Goal: Information Seeking & Learning: Learn about a topic

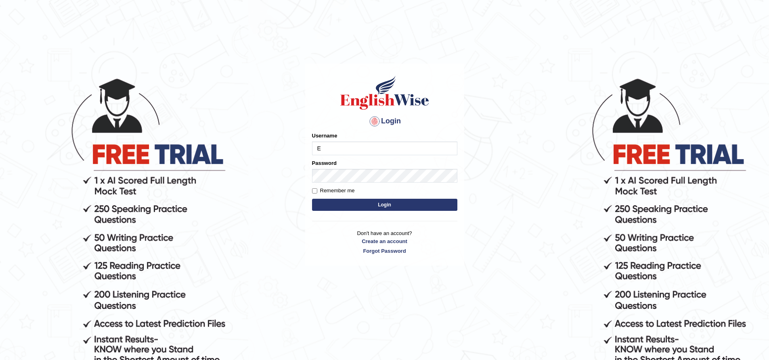
type input "EmilyLorie"
click at [391, 198] on form "Please fix the following errors: Username EmilyLorie Password Remember me Login" at bounding box center [384, 172] width 145 height 81
click at [392, 204] on button "Login" at bounding box center [384, 205] width 145 height 12
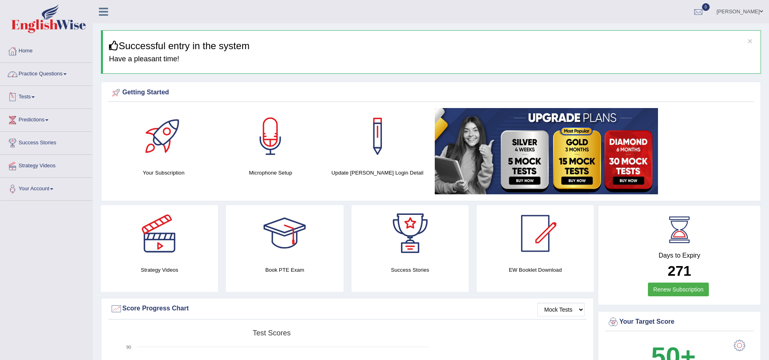
click at [59, 76] on link "Practice Questions" at bounding box center [46, 73] width 92 height 20
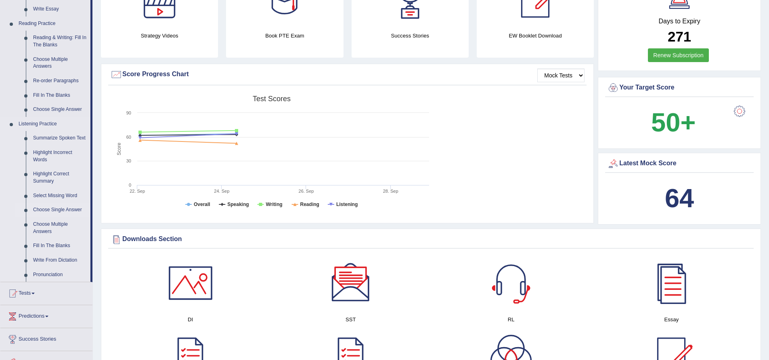
scroll to position [282, 0]
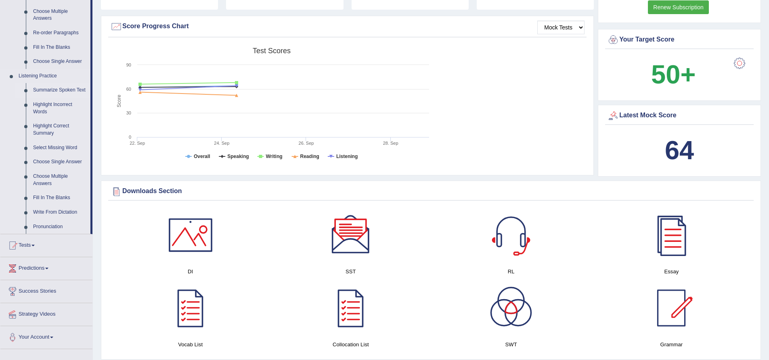
click at [51, 91] on link "Summarize Spoken Text" at bounding box center [59, 90] width 61 height 15
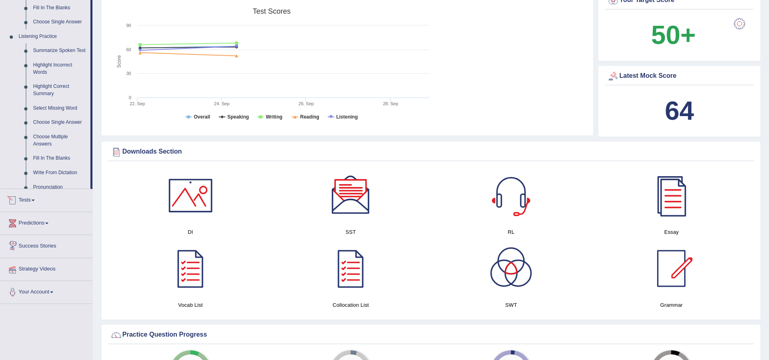
scroll to position [521, 0]
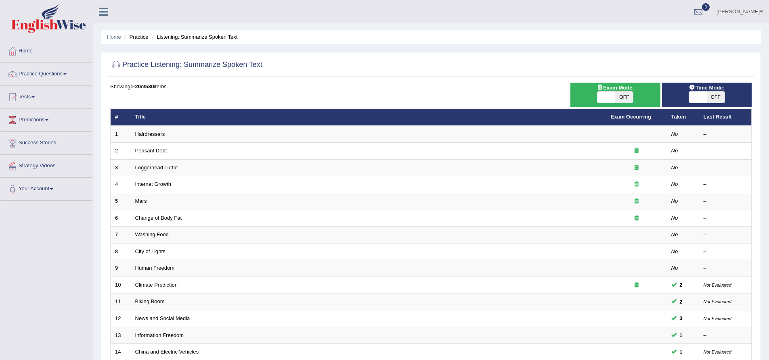
click at [156, 132] on link "Hairdressers" at bounding box center [150, 134] width 30 height 6
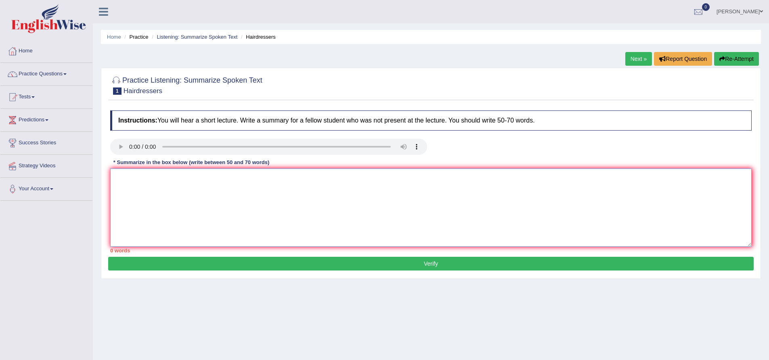
click at [199, 211] on textarea at bounding box center [430, 208] width 641 height 78
click at [191, 205] on textarea at bounding box center [430, 208] width 641 height 78
click at [194, 207] on textarea at bounding box center [430, 208] width 641 height 78
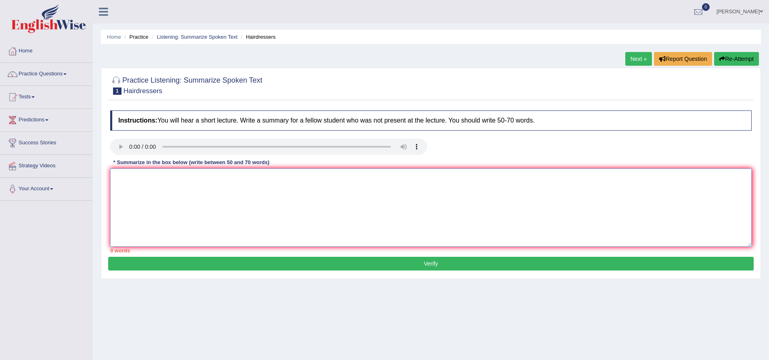
click at [194, 207] on textarea at bounding box center [430, 208] width 641 height 78
drag, startPoint x: 196, startPoint y: 207, endPoint x: 199, endPoint y: 210, distance: 4.6
click at [197, 207] on textarea at bounding box center [430, 208] width 641 height 78
click at [200, 210] on textarea at bounding box center [430, 208] width 641 height 78
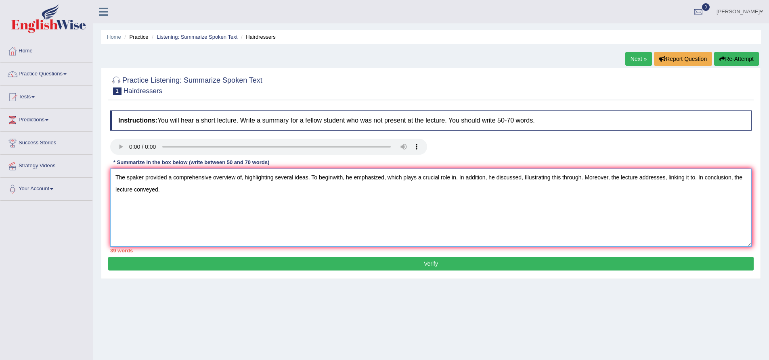
click at [243, 178] on textarea "The spaker provided a comprehensive overview of, highlighting several ideas. To…" at bounding box center [430, 208] width 641 height 78
click at [284, 176] on textarea "The spaker provided a comprehensive overview of Hairdressers, highlighting seve…" at bounding box center [430, 208] width 641 height 78
click at [280, 176] on textarea "The spaker provided a comprehensive overview of Hairdressers, highlighting seve…" at bounding box center [430, 208] width 641 height 78
click at [278, 176] on textarea "The spaker provided a comprehensive overview of Hairdressers, highlighting seve…" at bounding box center [430, 208] width 641 height 78
click at [430, 176] on textarea "The spaker provided a comprehensive overview of Hairdressers, and highlighting …" at bounding box center [430, 208] width 641 height 78
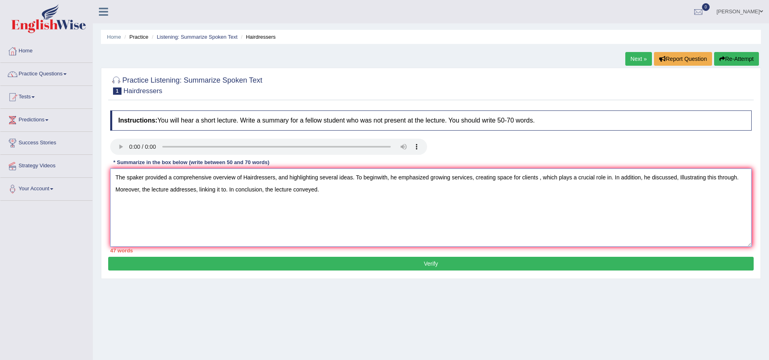
click at [431, 176] on textarea "The spaker provided a comprehensive overview of Hairdressers, and highlighting …" at bounding box center [430, 208] width 641 height 78
click at [540, 176] on textarea "The spaker provided a comprehensive overview of Hairdressers, and highlighting …" at bounding box center [430, 208] width 641 height 78
click at [538, 178] on textarea "The spaker provided a comprehensive overview of Hairdressers, and highlighting …" at bounding box center [430, 208] width 641 height 78
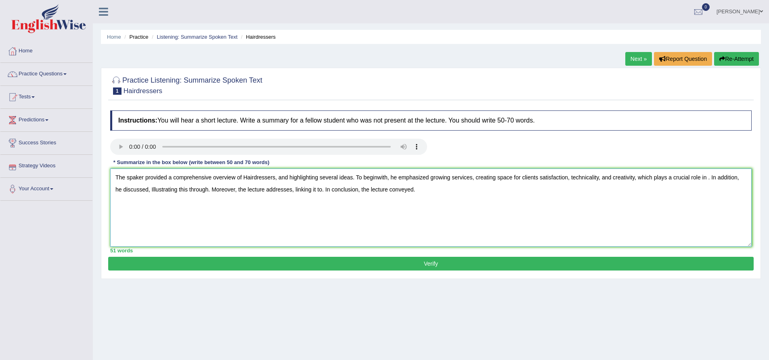
click at [568, 176] on textarea "The spaker provided a comprehensive overview of Hairdressers, and highlighting …" at bounding box center [430, 208] width 641 height 78
click at [680, 178] on textarea "The spaker provided a comprehensive overview of Hairdressers, and highlighting …" at bounding box center [430, 208] width 641 height 78
click at [172, 188] on textarea "The spaker provided a comprehensive overview of Hairdressers, and highlighting …" at bounding box center [430, 208] width 641 height 78
click at [335, 190] on textarea "The spaker provided a comprehensive overview of Hairdressers, and highlighting …" at bounding box center [430, 208] width 641 height 78
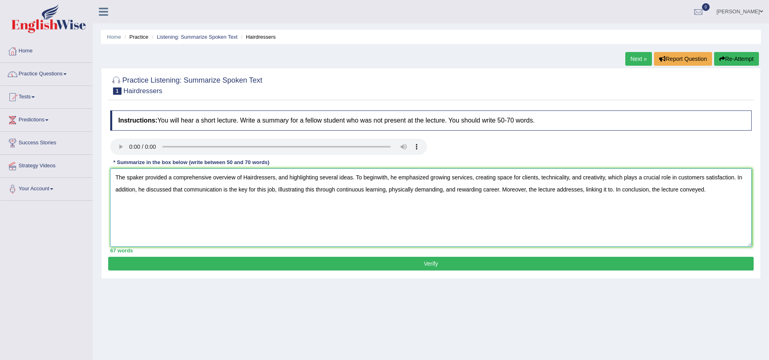
click at [339, 190] on textarea "The spaker provided a comprehensive overview of Hairdressers, and highlighting …" at bounding box center [430, 208] width 641 height 78
click at [338, 190] on textarea "The spaker provided a comprehensive overview of Hairdressers, and highlighting …" at bounding box center [430, 208] width 641 height 78
click at [636, 188] on textarea "The spaker provided a comprehensive overview of Hairdressers, and highlighting …" at bounding box center [430, 208] width 641 height 78
click at [552, 190] on textarea "The spaker provided a comprehensive overview of Hairdressers, and highlighting …" at bounding box center [430, 208] width 641 height 78
click at [555, 189] on textarea "The spaker provided a comprehensive overview of Hairdressers, and highlighting …" at bounding box center [430, 208] width 641 height 78
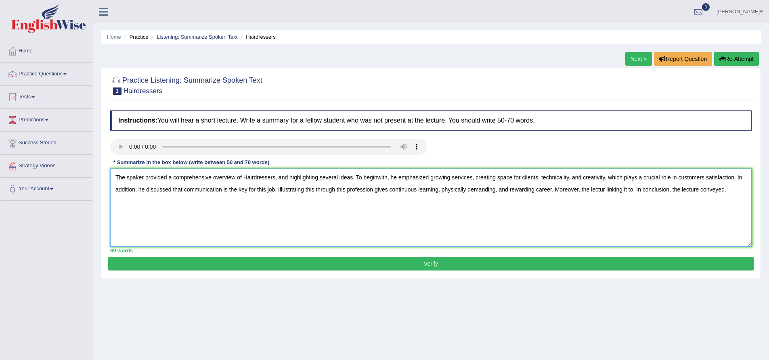
click at [553, 187] on textarea "The spaker provided a comprehensive overview of Hairdressers, and highlighting …" at bounding box center [430, 208] width 641 height 78
click at [493, 189] on textarea "The spaker provided a comprehensive overview of Hairdressers, and highlighting …" at bounding box center [430, 208] width 641 height 78
click at [505, 188] on textarea "The spaker provided a comprehensive overview of Hairdressers, and highlighting …" at bounding box center [430, 208] width 641 height 78
click at [504, 189] on textarea "The spaker provided a comprehensive overview of Hairdressers, and highlighting …" at bounding box center [430, 208] width 641 height 78
click at [523, 192] on textarea "The spaker provided a comprehensive overview of Hairdressers, and highlighting …" at bounding box center [430, 208] width 641 height 78
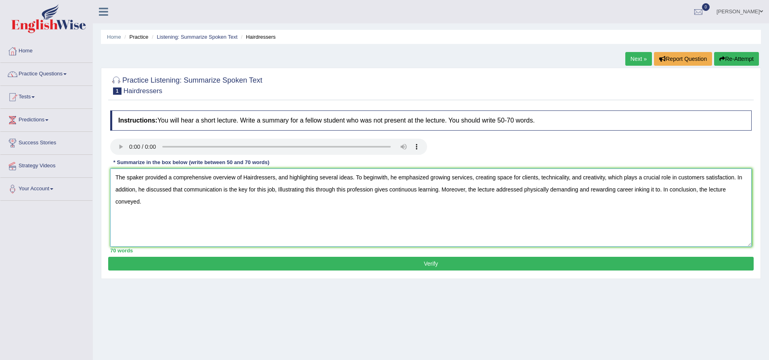
click at [661, 191] on textarea "The spaker provided a comprehensive overview of Hairdressers, and highlighting …" at bounding box center [430, 208] width 641 height 78
click at [725, 190] on textarea "The spaker provided a comprehensive overview of Hairdressers, and highlighting …" at bounding box center [430, 208] width 641 height 78
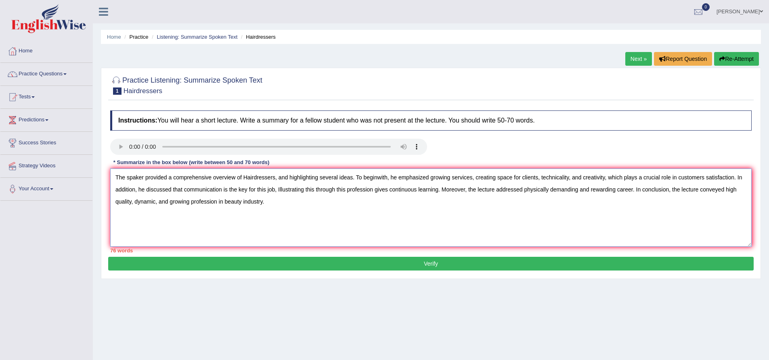
click at [354, 178] on textarea "The spaker provided a comprehensive overview of Hairdressers, and highlighting …" at bounding box center [430, 208] width 641 height 78
click at [540, 177] on textarea "The spaker provided a comprehensive overview of Hairdressers, and highlighting …" at bounding box center [430, 208] width 641 height 78
click at [670, 177] on textarea "The spaker provided a comprehensive overview of Hairdressers, and highlighting …" at bounding box center [430, 208] width 641 height 78
click at [669, 177] on textarea "The spaker provided a comprehensive overview of Hairdressers, and highlighting …" at bounding box center [430, 208] width 641 height 78
click at [187, 202] on textarea "The spaker provided a comprehensive overview of Hairdressers, and highlighting …" at bounding box center [430, 208] width 641 height 78
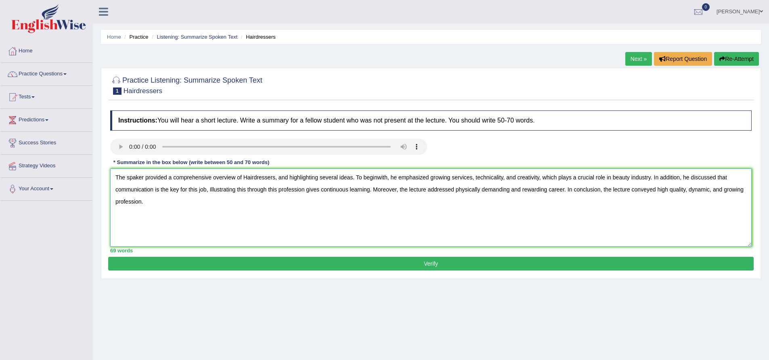
type textarea "The spaker provided a comprehensive overview of Hairdressers, and highlighting …"
click at [256, 266] on button "Verify" at bounding box center [430, 264] width 645 height 14
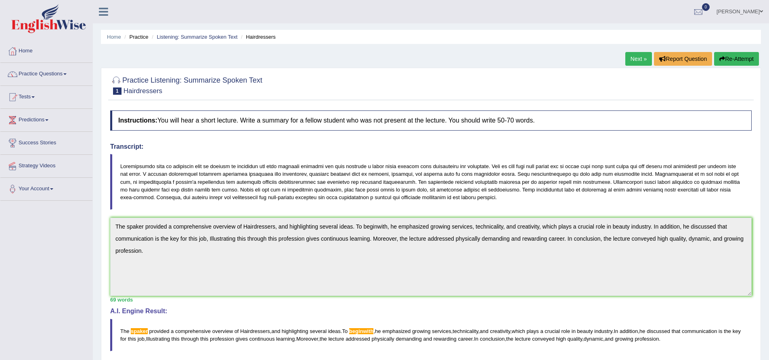
click at [736, 60] on button "Re-Attempt" at bounding box center [736, 59] width 45 height 14
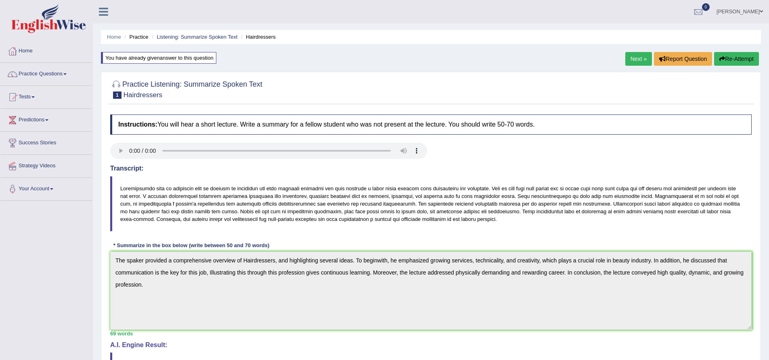
click at [741, 60] on button "Re-Attempt" at bounding box center [736, 59] width 45 height 14
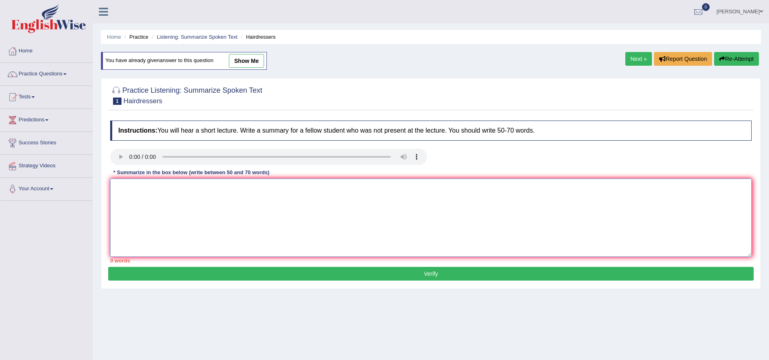
click at [140, 199] on textarea at bounding box center [430, 218] width 641 height 78
paste textarea "The spaker provided a comprehensive overview of Hairdressers, and highlighting …"
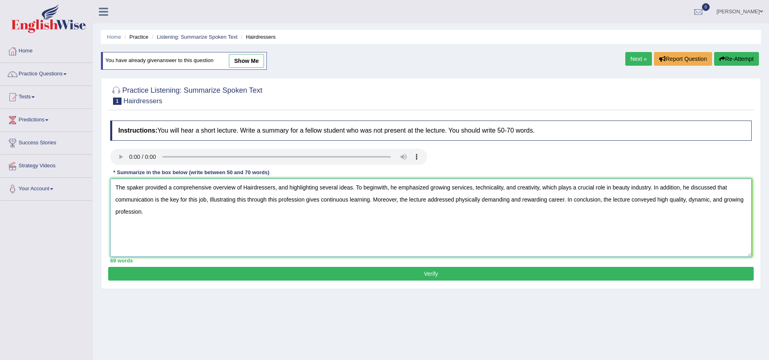
click at [133, 187] on textarea "The spaker provided a comprehensive overview of Hairdressers, and highlighting …" at bounding box center [430, 218] width 641 height 78
click at [382, 188] on textarea "The speaker provided a comprehensive overview of Hairdressers, and highlighting…" at bounding box center [430, 218] width 641 height 78
type textarea "The speaker provided a comprehensive overview of Hairdressers, and highlighting…"
click at [414, 272] on button "Verify" at bounding box center [430, 274] width 645 height 14
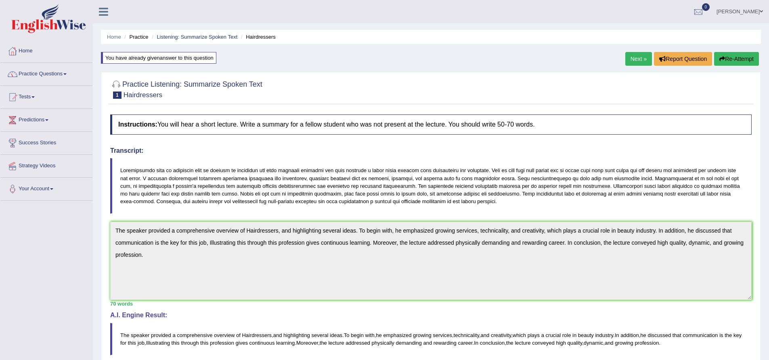
click at [26, 52] on link "Home" at bounding box center [46, 50] width 92 height 20
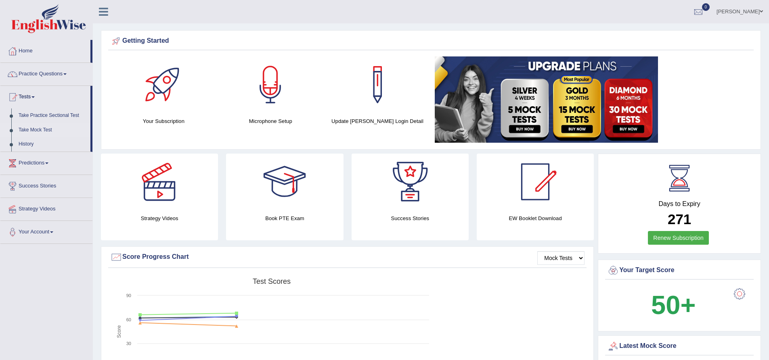
click at [37, 127] on link "Take Mock Test" at bounding box center [52, 130] width 75 height 15
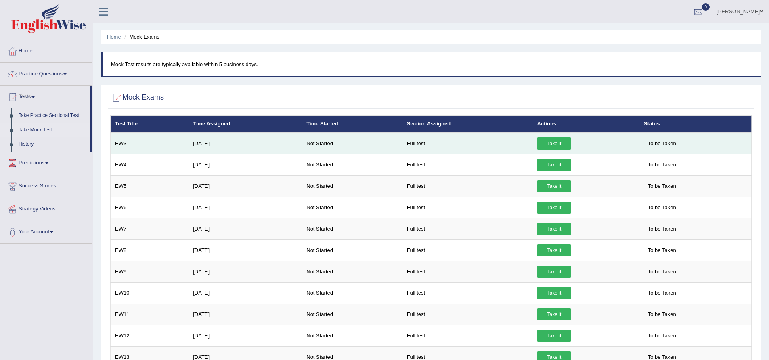
click at [551, 143] on link "Take it" at bounding box center [554, 144] width 34 height 12
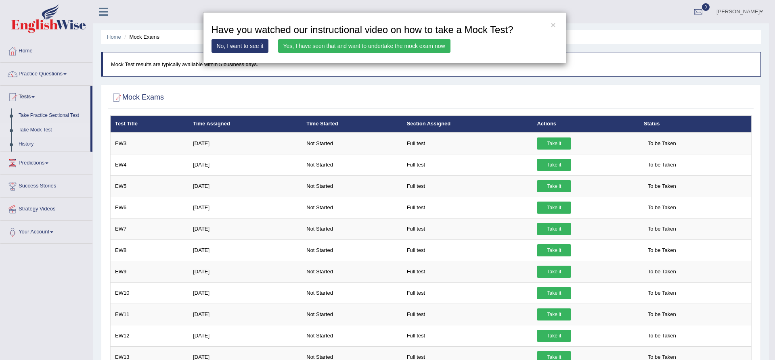
click at [44, 230] on div "× Have you watched our instructional video on how to take a Mock Test? No, I wa…" at bounding box center [387, 180] width 775 height 360
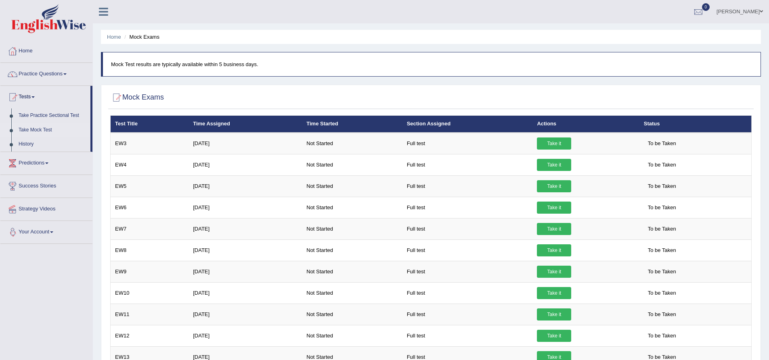
click at [44, 231] on link "Your Account" at bounding box center [46, 231] width 92 height 20
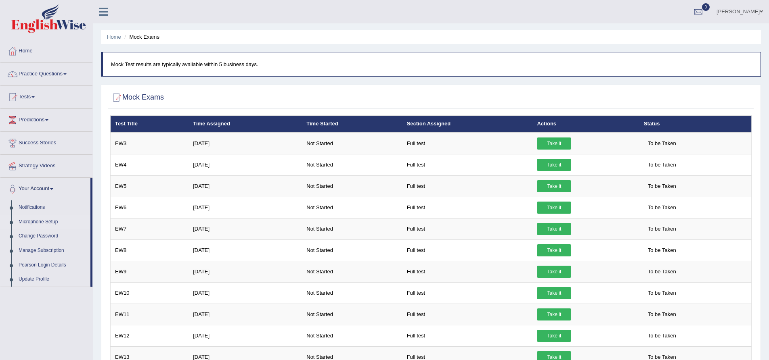
click at [48, 220] on link "Microphone Setup" at bounding box center [52, 222] width 75 height 15
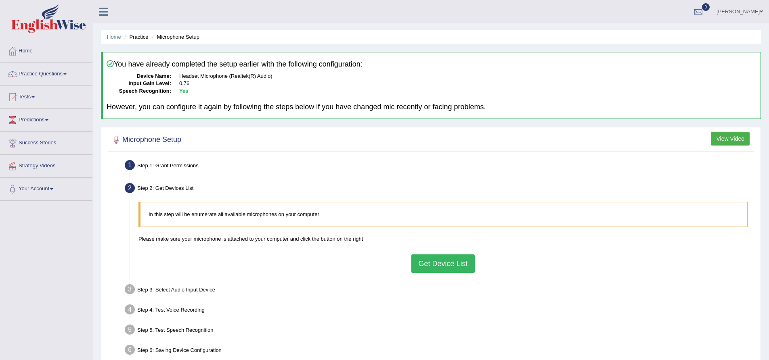
click at [425, 260] on button "Get Device List" at bounding box center [442, 264] width 63 height 19
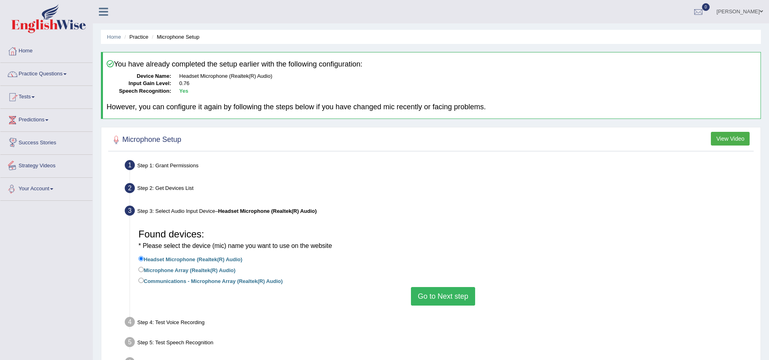
click at [19, 257] on div "Toggle navigation Home Practice Questions Speaking Practice Read Aloud Repeat S…" at bounding box center [384, 210] width 769 height 420
click at [446, 297] on button "Go to Next step" at bounding box center [443, 296] width 64 height 19
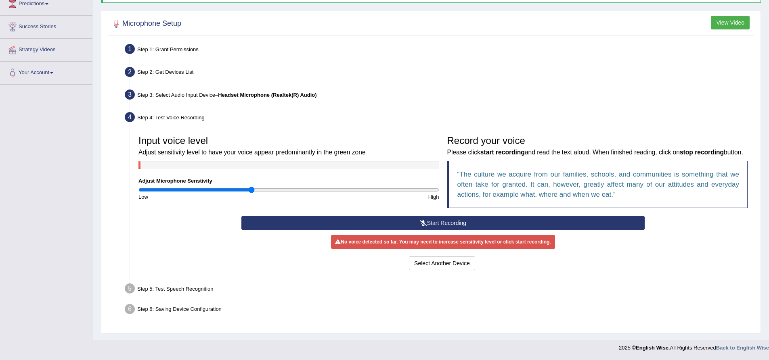
scroll to position [127, 0]
click at [420, 221] on icon at bounding box center [423, 223] width 7 height 6
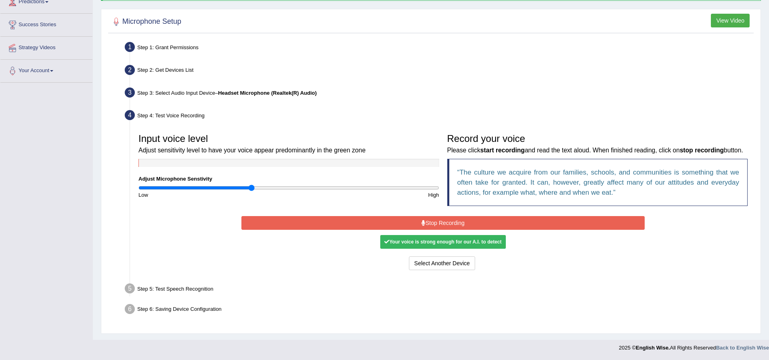
click at [444, 224] on button "Stop Recording" at bounding box center [442, 223] width 403 height 14
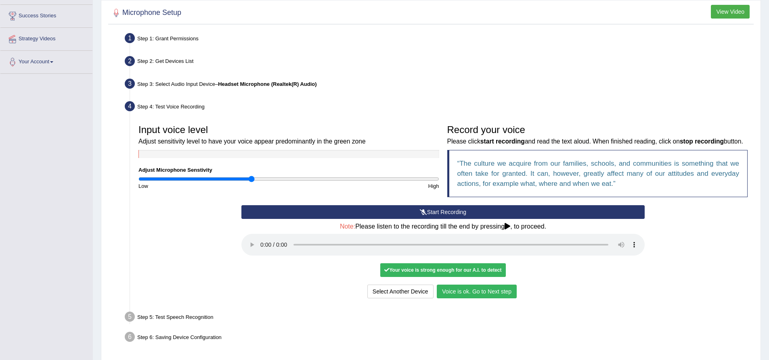
click at [464, 299] on button "Voice is ok. Go to Next step" at bounding box center [477, 292] width 80 height 14
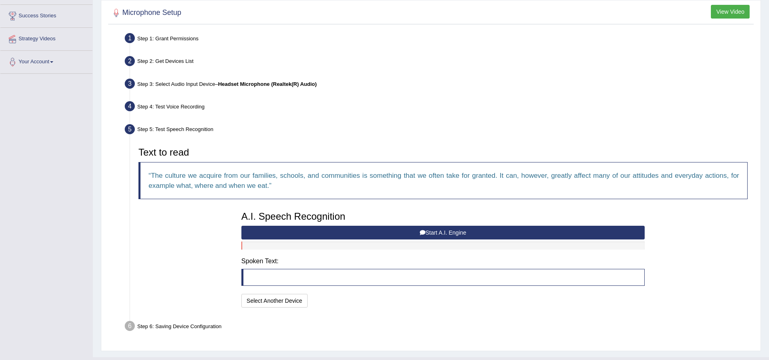
click at [409, 230] on button "Start A.I. Engine" at bounding box center [442, 233] width 403 height 14
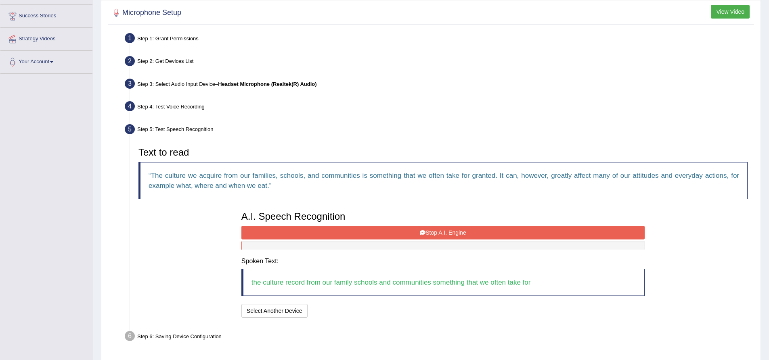
click at [446, 233] on button "Stop A.I. Engine" at bounding box center [442, 233] width 403 height 14
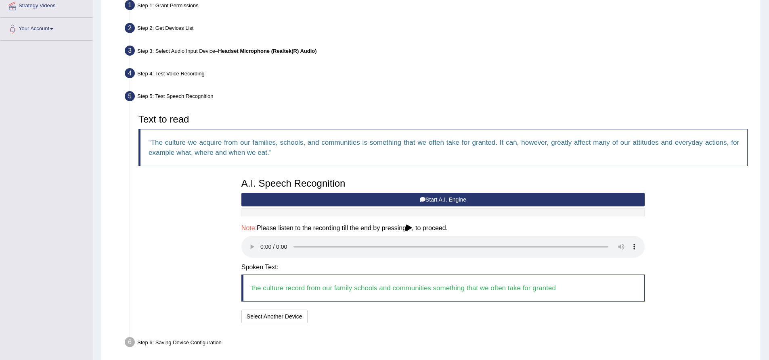
scroll to position [194, 0]
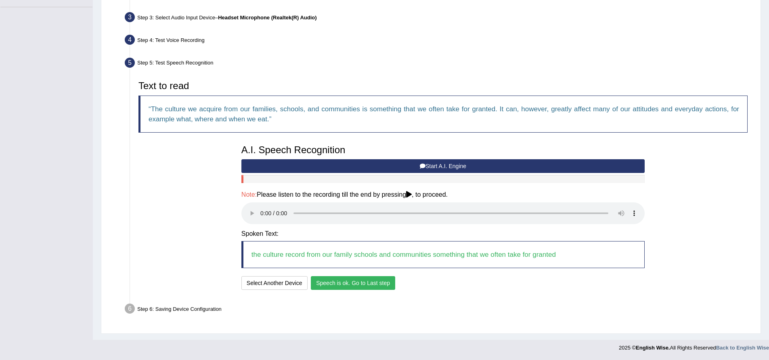
click at [364, 284] on button "Speech is ok. Go to Last step" at bounding box center [353, 283] width 84 height 14
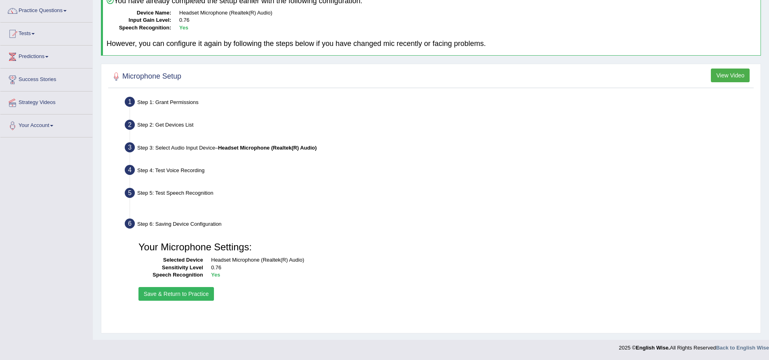
scroll to position [63, 0]
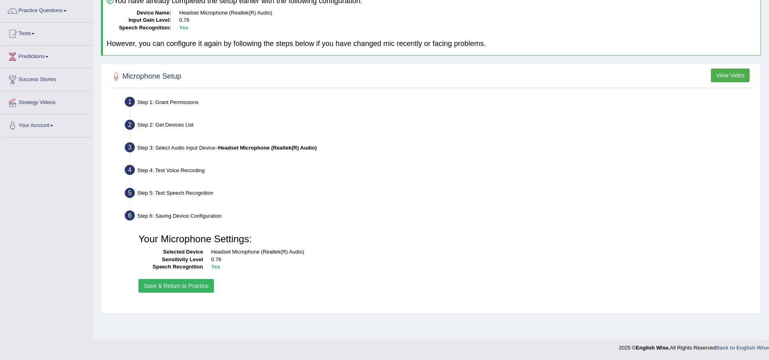
click at [185, 284] on button "Save & Return to Practice" at bounding box center [175, 286] width 75 height 14
click at [184, 284] on button "Save & Return to Practice" at bounding box center [175, 286] width 75 height 14
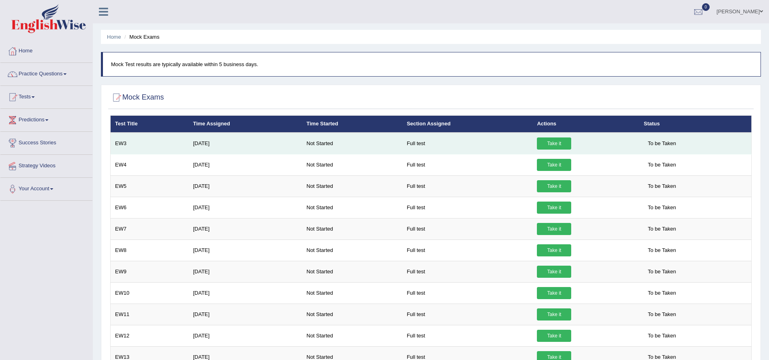
click at [555, 143] on link "Take it" at bounding box center [554, 144] width 34 height 12
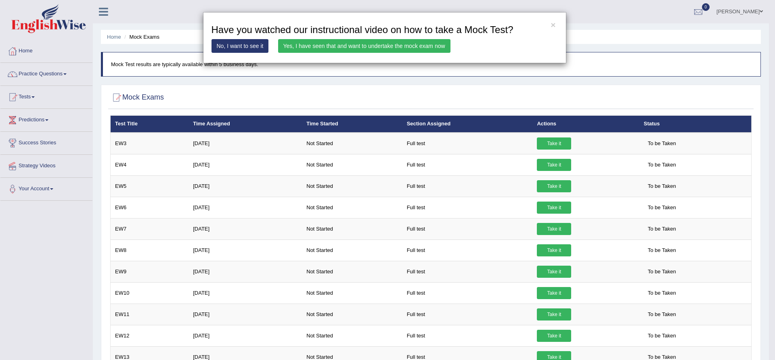
click at [343, 46] on link "Yes, I have seen that and want to undertake the mock exam now" at bounding box center [364, 46] width 172 height 14
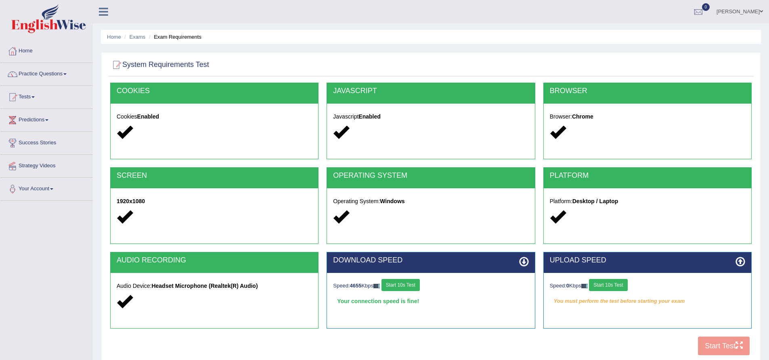
click at [610, 284] on button "Start 10s Test" at bounding box center [608, 285] width 38 height 12
click at [623, 282] on button "Start 10s Test" at bounding box center [617, 285] width 38 height 12
click at [704, 342] on button "Start Test" at bounding box center [724, 346] width 52 height 19
